Goal: Transaction & Acquisition: Book appointment/travel/reservation

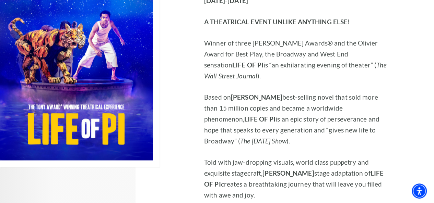
scroll to position [514, 0]
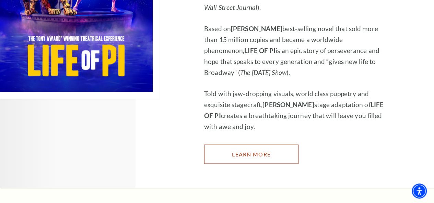
click at [248, 145] on link "Learn More" at bounding box center [251, 154] width 94 height 19
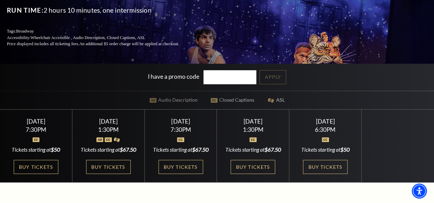
scroll to position [103, 0]
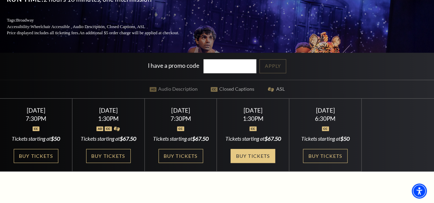
click at [250, 163] on link "Buy Tickets" at bounding box center [252, 156] width 45 height 14
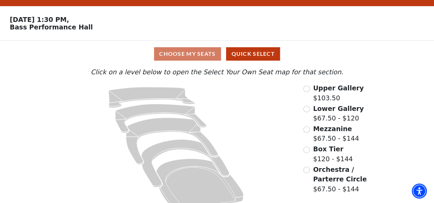
scroll to position [30, 0]
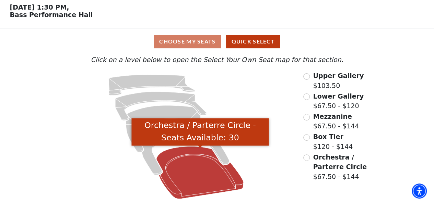
click at [201, 169] on icon "Orchestra / Parterre Circle - Seats Available: 30" at bounding box center [199, 173] width 87 height 53
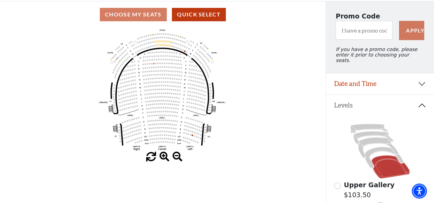
scroll to position [66, 0]
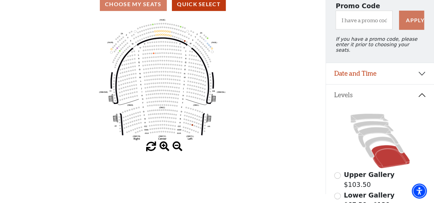
click at [163, 148] on span at bounding box center [164, 147] width 10 height 10
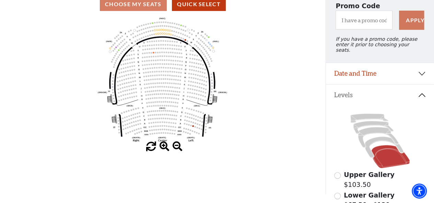
click at [163, 148] on span at bounding box center [164, 147] width 10 height 10
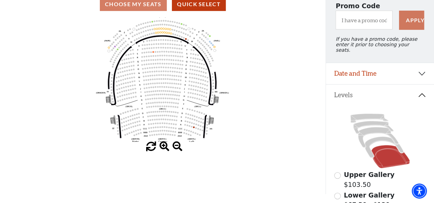
click at [163, 148] on span at bounding box center [164, 147] width 10 height 10
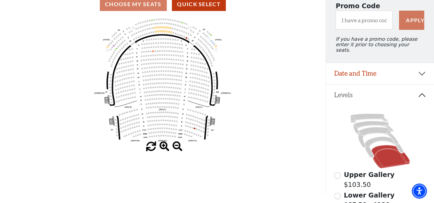
click at [163, 148] on span at bounding box center [164, 147] width 10 height 10
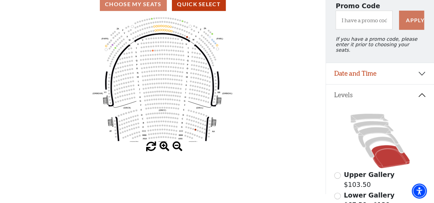
click at [163, 148] on span at bounding box center [164, 147] width 10 height 10
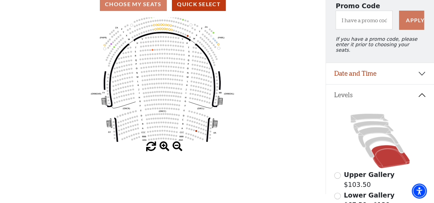
click at [163, 148] on span at bounding box center [164, 147] width 10 height 10
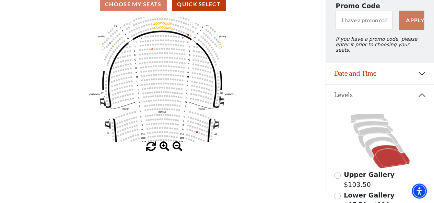
click at [163, 148] on span at bounding box center [164, 147] width 10 height 10
click at [163, 147] on span at bounding box center [164, 147] width 10 height 10
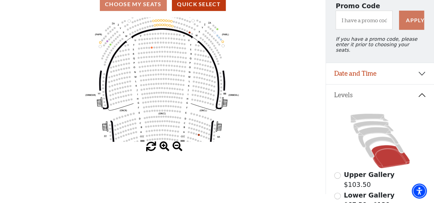
click at [163, 147] on span at bounding box center [164, 147] width 10 height 10
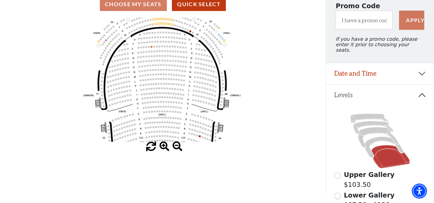
click at [163, 147] on span at bounding box center [164, 147] width 10 height 10
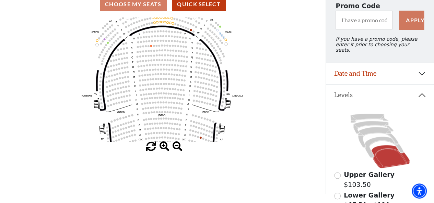
click at [164, 146] on span at bounding box center [164, 147] width 10 height 10
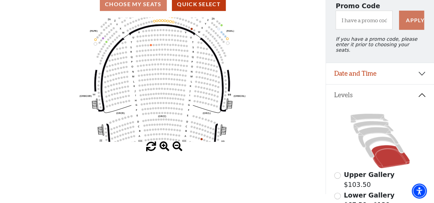
click at [164, 146] on span at bounding box center [164, 147] width 10 height 10
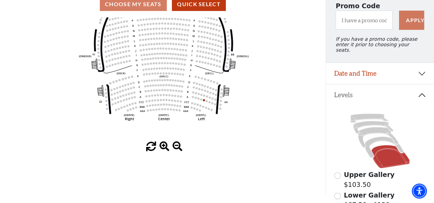
drag, startPoint x: 162, startPoint y: 108, endPoint x: 163, endPoint y: 69, distance: 38.8
click at [163, 69] on icon "Left (ORPITL) Right (ORPITR) Center (ORPITC) ZZ AA YY BB ZA ZA (ORCL) (ORCR) (O…" at bounding box center [162, 79] width 293 height 124
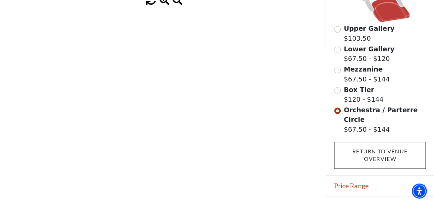
scroll to position [215, 0]
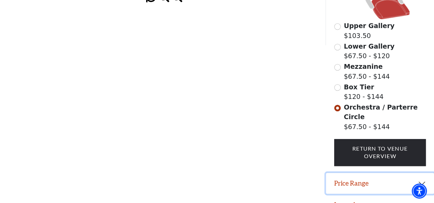
click at [421, 173] on button "Price Range" at bounding box center [380, 183] width 108 height 21
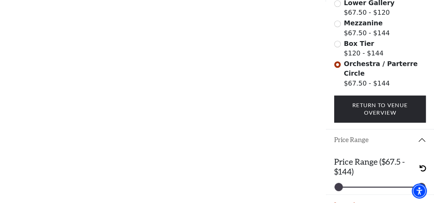
scroll to position [259, 0]
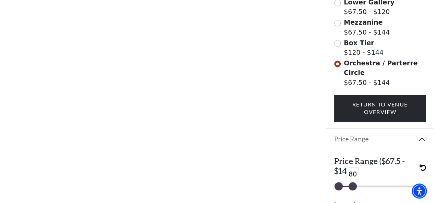
drag, startPoint x: 420, startPoint y: 177, endPoint x: 351, endPoint y: 185, distance: 69.1
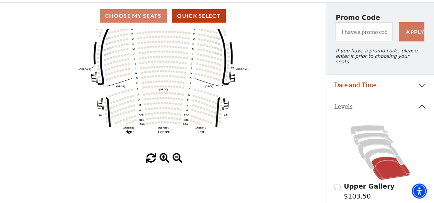
scroll to position [53, 0]
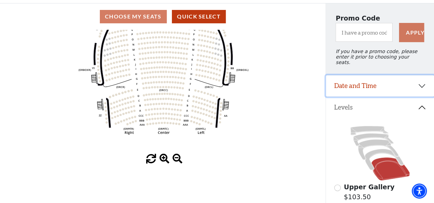
click at [415, 85] on button "Date and Time" at bounding box center [380, 85] width 108 height 21
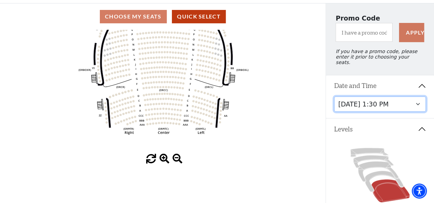
click at [416, 100] on select "Friday, September 26 at 7:30 PM Saturday, September 27 at 1:30 PM Saturday, Sep…" at bounding box center [380, 104] width 92 height 15
click at [334, 97] on select "Friday, September 26 at 7:30 PM Saturday, September 27 at 1:30 PM Saturday, Sep…" at bounding box center [380, 104] width 92 height 15
click at [292, 95] on icon "Left (ORPITL) Right (ORPITR) Center (ORPITC) ZZ AA YY BB ZA ZA (ORCL) (ORCR) (O…" at bounding box center [162, 92] width 293 height 124
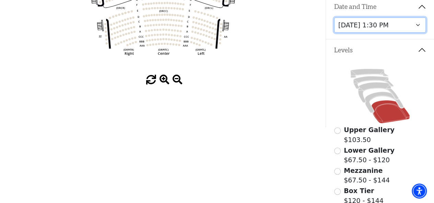
scroll to position [19, 0]
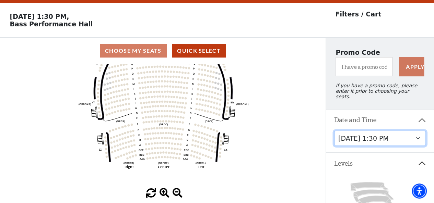
click at [123, 147] on icon "Left (ORPITL) Right (ORPITR) Center (ORPITC) ZZ AA YY BB ZA ZA (ORCL) (ORCR) (O…" at bounding box center [162, 126] width 293 height 124
click at [132, 147] on circle at bounding box center [132, 146] width 2 height 2
drag, startPoint x: 148, startPoint y: 126, endPoint x: 152, endPoint y: 112, distance: 13.5
click at [148, 124] on icon "Left (ORPITL) Right (ORPITR) Center (ORPITC) ZZ AA YY BB ZA ZA (ORCL) (ORCR) (O…" at bounding box center [162, 126] width 293 height 124
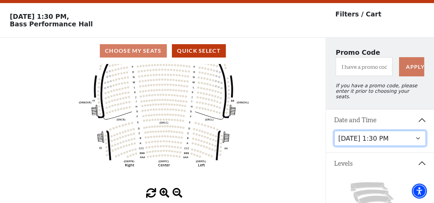
click at [153, 90] on icon "Left (ORPITL) Right (ORPITR) Center (ORPITC) ZZ AA YY BB ZA ZA (ORCL) (ORCR) (O…" at bounding box center [162, 126] width 293 height 124
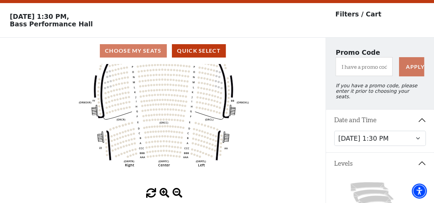
click at [138, 52] on div "Choose My Seats Quick Select" at bounding box center [162, 50] width 325 height 13
click at [143, 51] on div "Choose My Seats Quick Select" at bounding box center [162, 50] width 325 height 13
click at [191, 55] on button "Quick Select" at bounding box center [199, 50] width 54 height 13
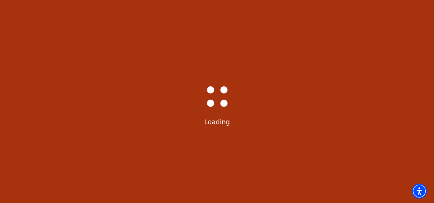
scroll to position [0, 0]
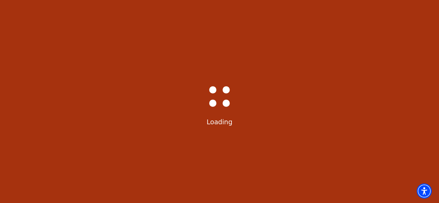
select select "6217"
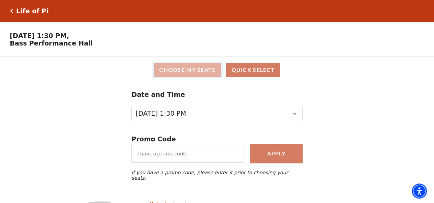
click at [187, 72] on button "Choose My Seats" at bounding box center [187, 69] width 67 height 13
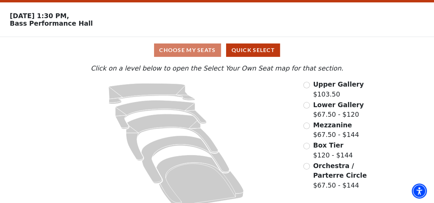
scroll to position [30, 0]
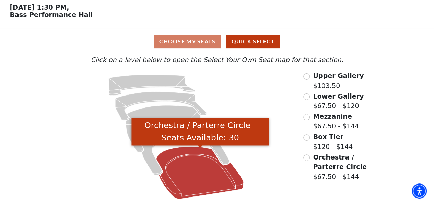
click at [198, 180] on icon "Orchestra / Parterre Circle - Seats Available: 30" at bounding box center [199, 173] width 87 height 53
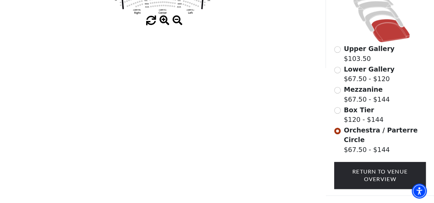
scroll to position [203, 0]
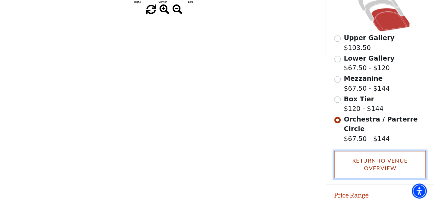
click at [372, 154] on link "Return To Venue Overview" at bounding box center [380, 164] width 92 height 27
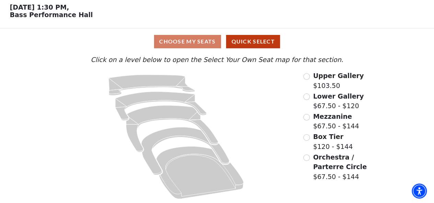
scroll to position [30, 0]
click at [308, 160] on input "Orchestra / Parterre Circle$67.50 - $144\a" at bounding box center [306, 158] width 7 height 7
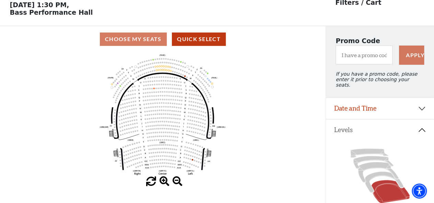
scroll to position [32, 0]
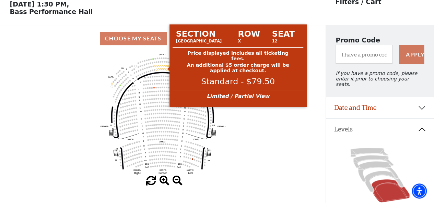
click at [166, 67] on circle at bounding box center [166, 66] width 2 height 2
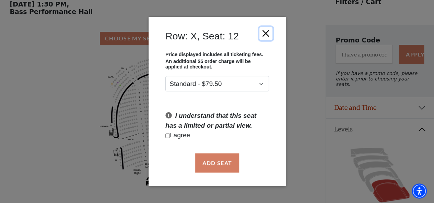
click at [266, 31] on button "Close" at bounding box center [265, 33] width 13 height 13
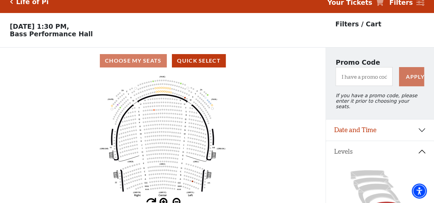
scroll to position [0, 0]
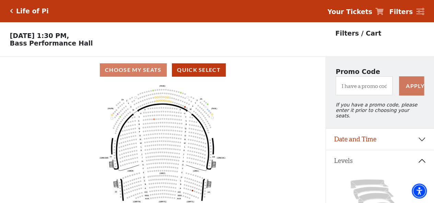
click at [236, 39] on p "Sunday, September 28 at 1:30 PM, Bass Performance Hall" at bounding box center [162, 39] width 325 height 15
